Goal: Information Seeking & Learning: Learn about a topic

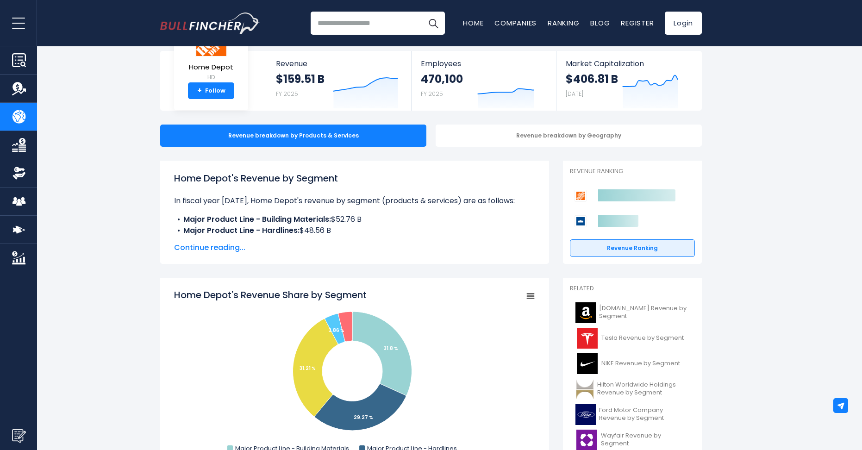
click at [236, 249] on span "Continue reading..." at bounding box center [354, 247] width 361 height 11
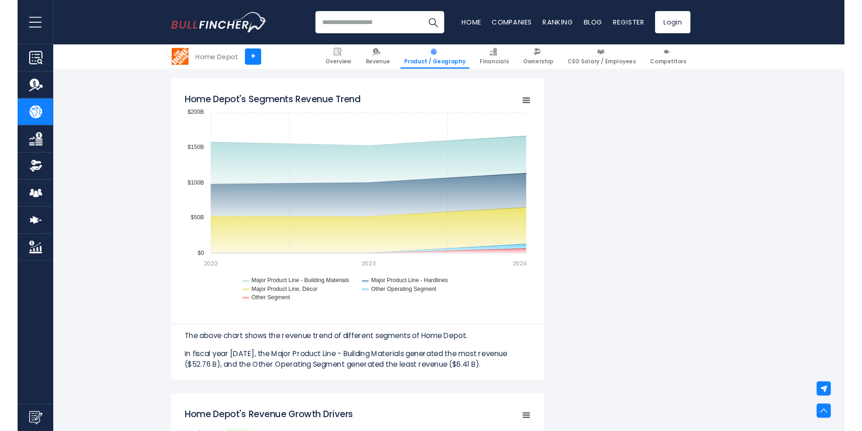
scroll to position [880, 0]
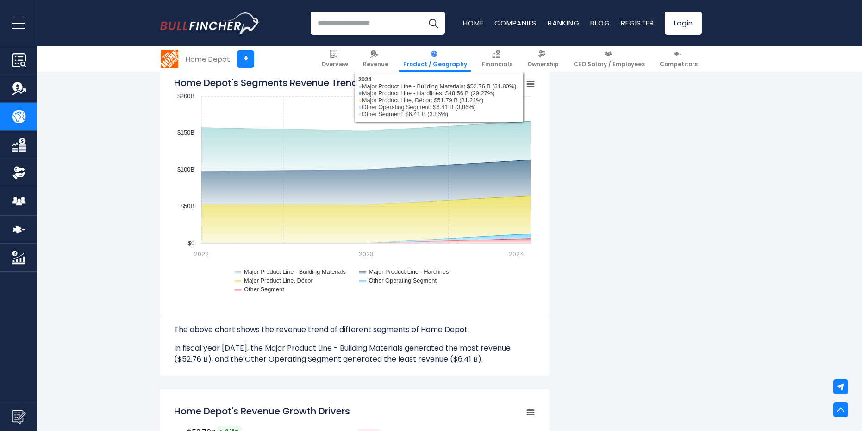
click at [356, 27] on input "search" at bounding box center [378, 23] width 134 height 23
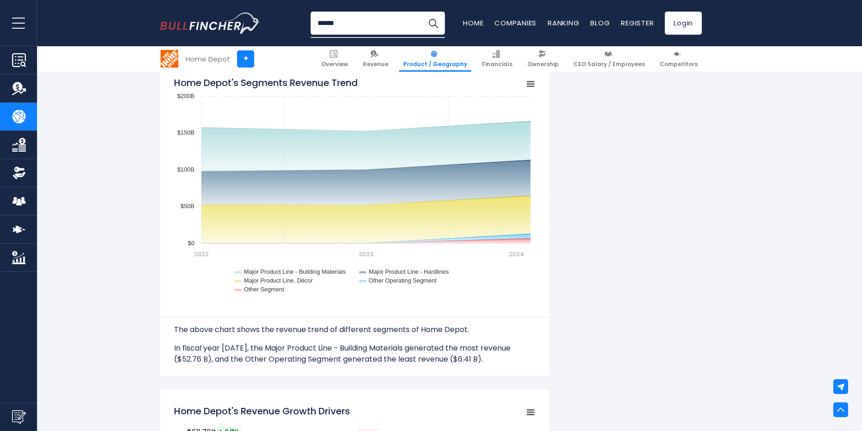
type input "******"
click at [574, 229] on div "Home Depot's Revenue by Segment In fiscal year [DATE], Home Depot's revenue by …" at bounding box center [431, 330] width 542 height 2006
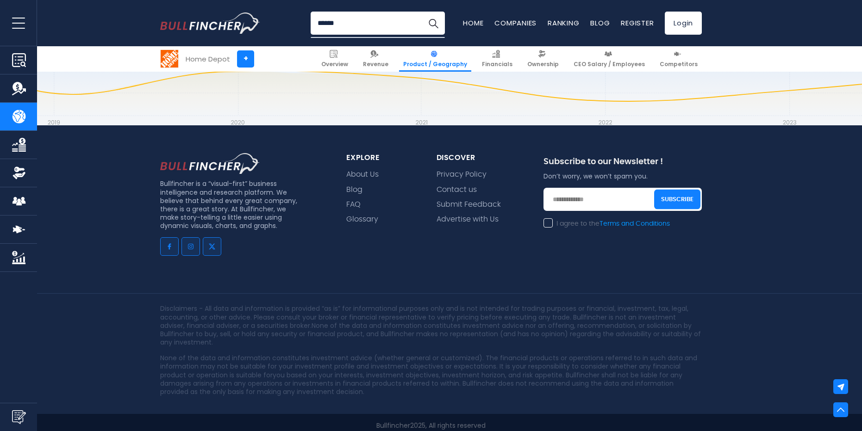
scroll to position [2285, 0]
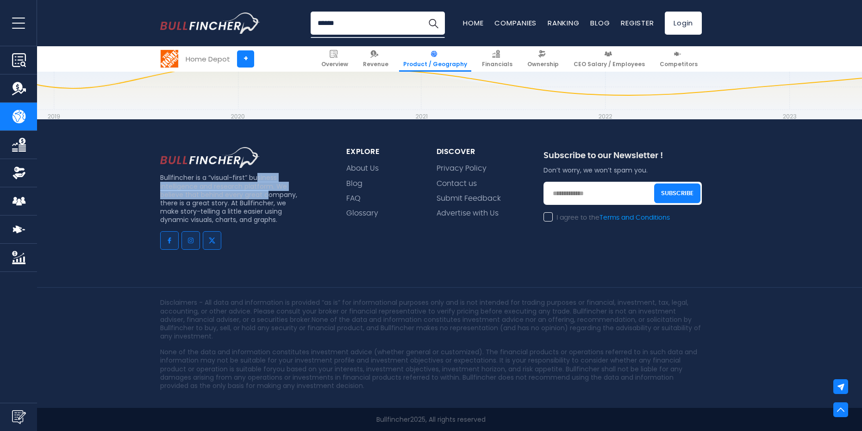
drag, startPoint x: 257, startPoint y: 181, endPoint x: 269, endPoint y: 199, distance: 22.1
click at [269, 199] on p "Bullfincher is a “visual-first” business intelligence and research platform. We…" at bounding box center [230, 199] width 141 height 50
click at [270, 200] on p "Bullfincher is a “visual-first” business intelligence and research platform. We…" at bounding box center [230, 199] width 141 height 50
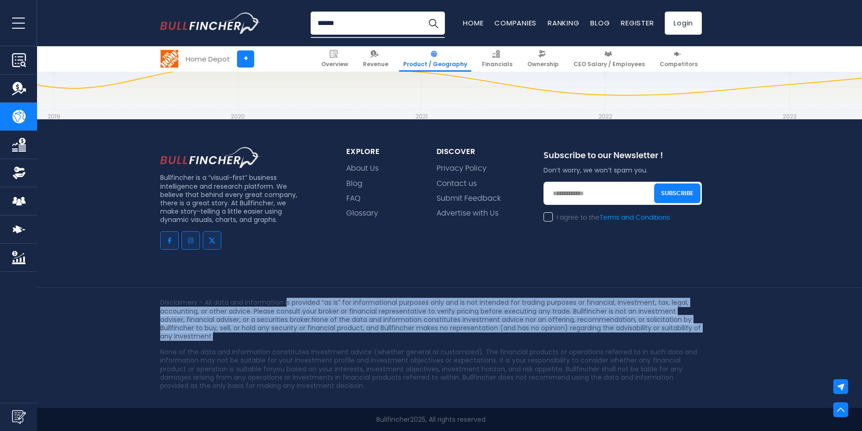
drag, startPoint x: 288, startPoint y: 299, endPoint x: 410, endPoint y: 333, distance: 126.6
click at [410, 333] on p "Disclaimers - All data and information is provided “as is” for informational pu…" at bounding box center [431, 320] width 542 height 42
click at [411, 333] on p "Disclaimers - All data and information is provided “as is” for informational pu…" at bounding box center [431, 320] width 542 height 42
click at [408, 333] on p "Disclaimers - All data and information is provided “as is” for informational pu…" at bounding box center [431, 320] width 542 height 42
drag, startPoint x: 408, startPoint y: 333, endPoint x: 324, endPoint y: 313, distance: 86.7
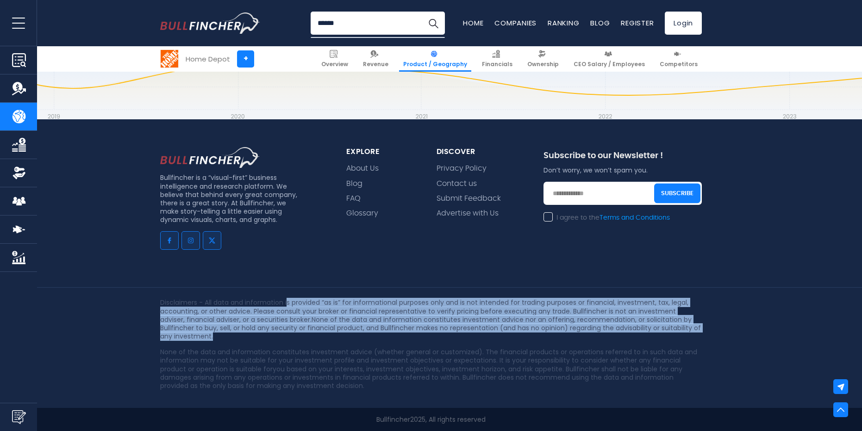
click at [349, 317] on p "Disclaimers - All data and information is provided “as is” for informational pu…" at bounding box center [431, 320] width 542 height 42
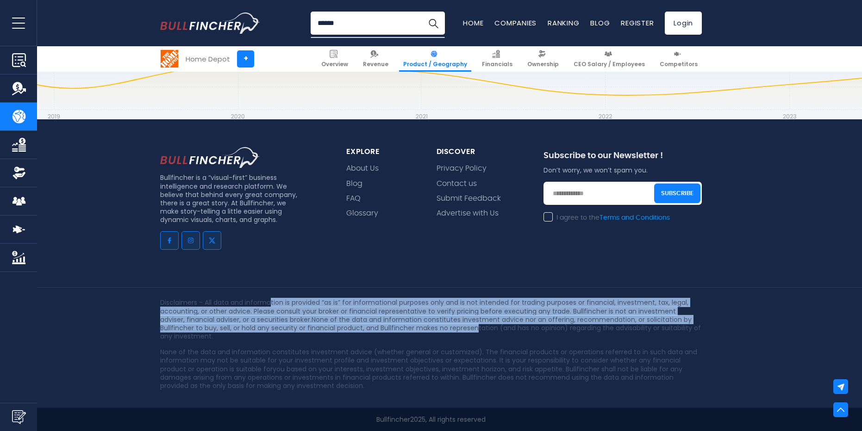
drag, startPoint x: 271, startPoint y: 297, endPoint x: 442, endPoint y: 326, distance: 173.7
click at [442, 326] on div "Disclaimers - All data and information is provided “as is” for informational pu…" at bounding box center [431, 347] width 862 height 121
click at [442, 326] on p "Disclaimers - All data and information is provided “as is” for informational pu…" at bounding box center [431, 320] width 542 height 42
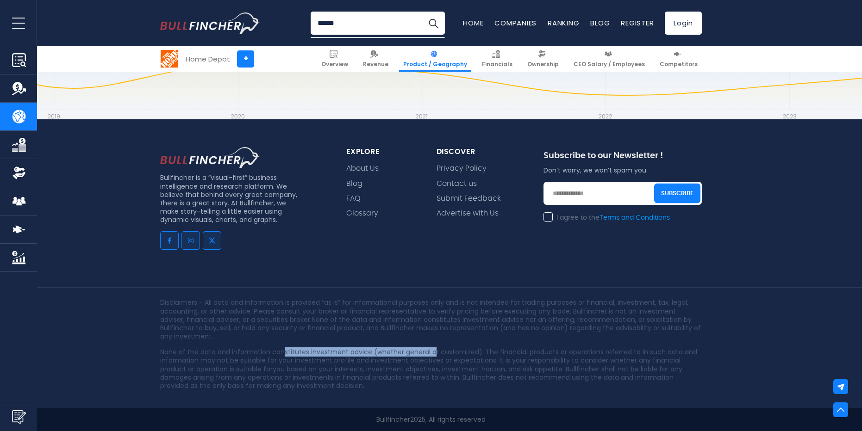
drag, startPoint x: 283, startPoint y: 343, endPoint x: 430, endPoint y: 345, distance: 146.8
click at [430, 345] on div "Disclaimers - All data and information is provided “as is” for informational pu…" at bounding box center [430, 345] width 555 height 92
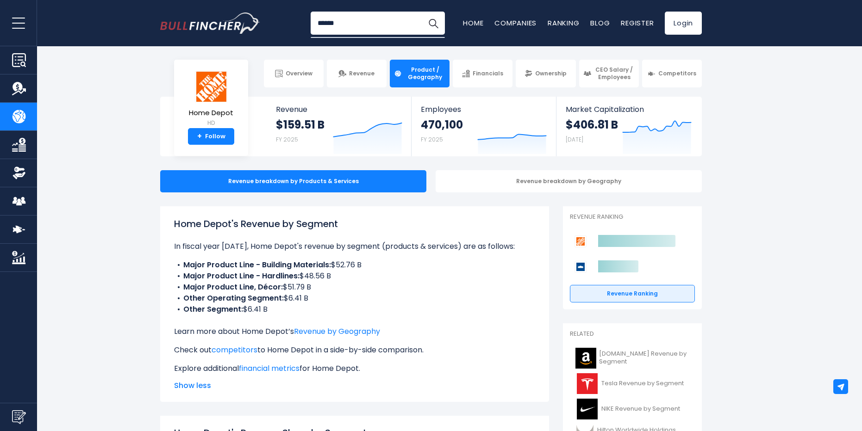
scroll to position [0, 0]
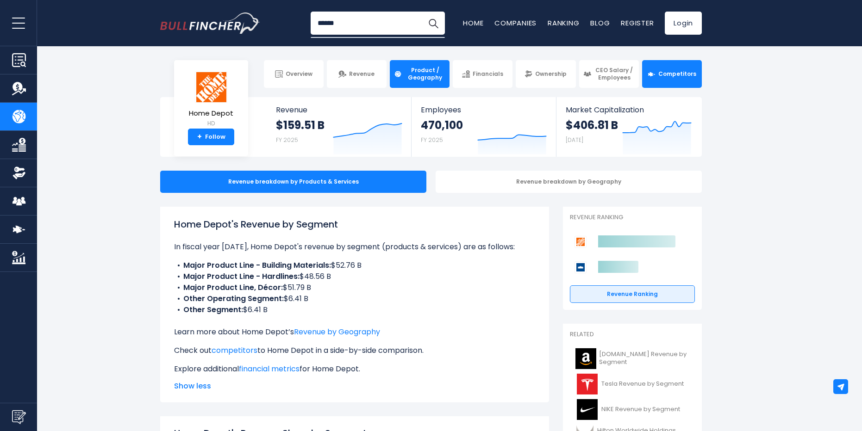
click at [686, 73] on span "Competitors" at bounding box center [677, 73] width 38 height 7
